Goal: Information Seeking & Learning: Understand process/instructions

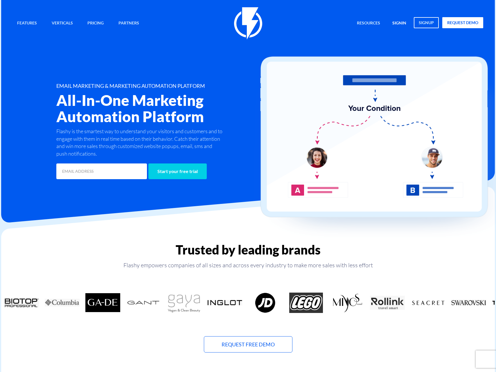
click at [393, 20] on link "signin" at bounding box center [399, 23] width 23 height 12
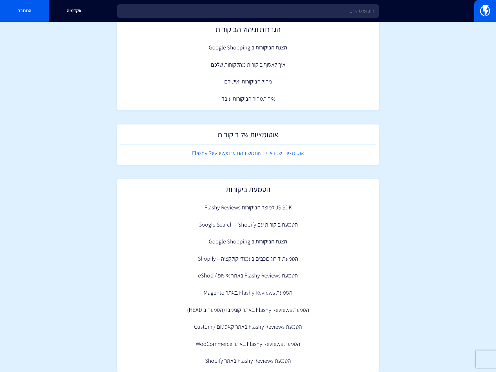
scroll to position [46, 0]
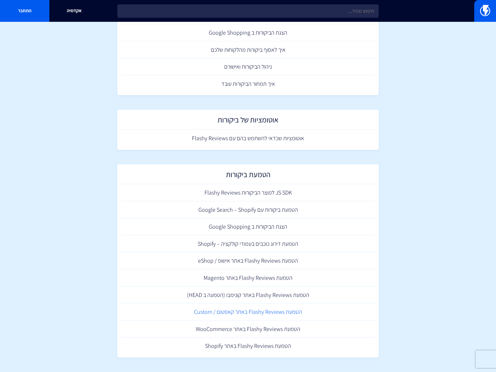
click at [257, 307] on link "הטמעת Flashy Reviews באתר קאסטום / Custom" at bounding box center [248, 311] width 256 height 17
